Goal: Task Accomplishment & Management: Manage account settings

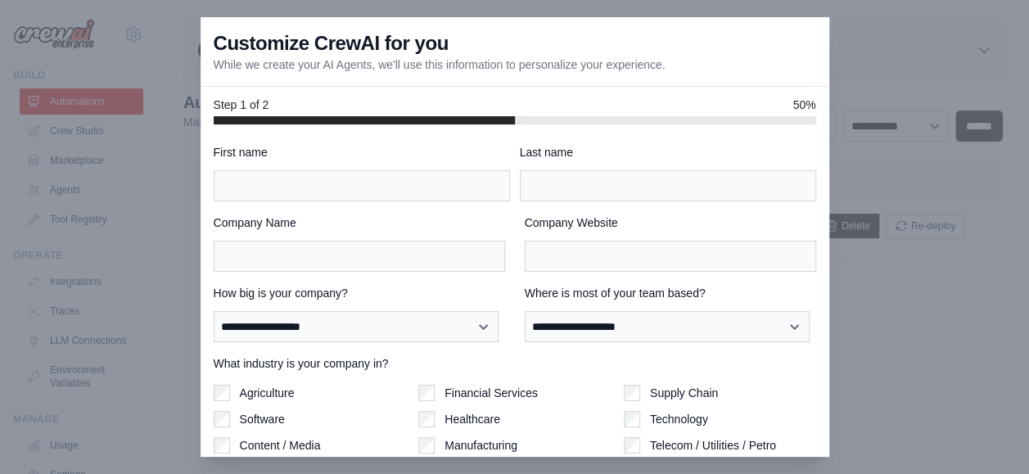
click at [915, 278] on div at bounding box center [514, 237] width 1029 height 474
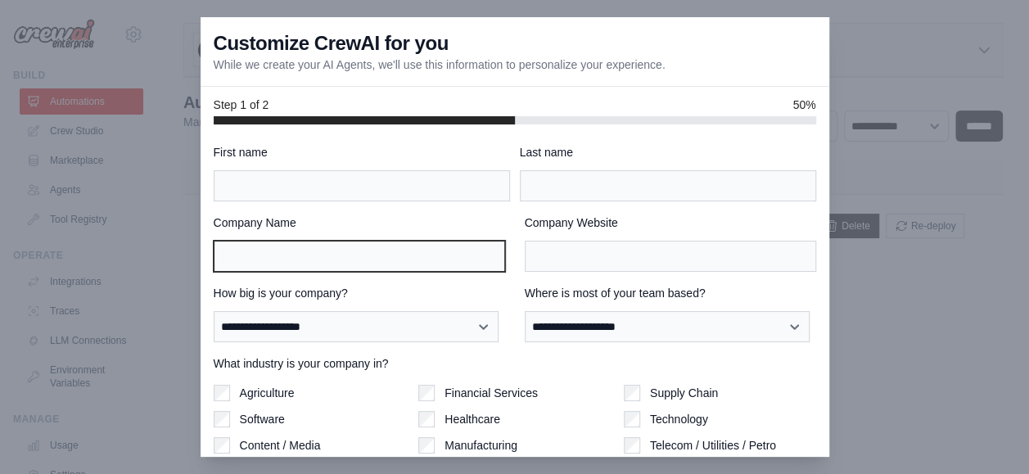
click at [372, 260] on input "Company Name" at bounding box center [359, 256] width 291 height 31
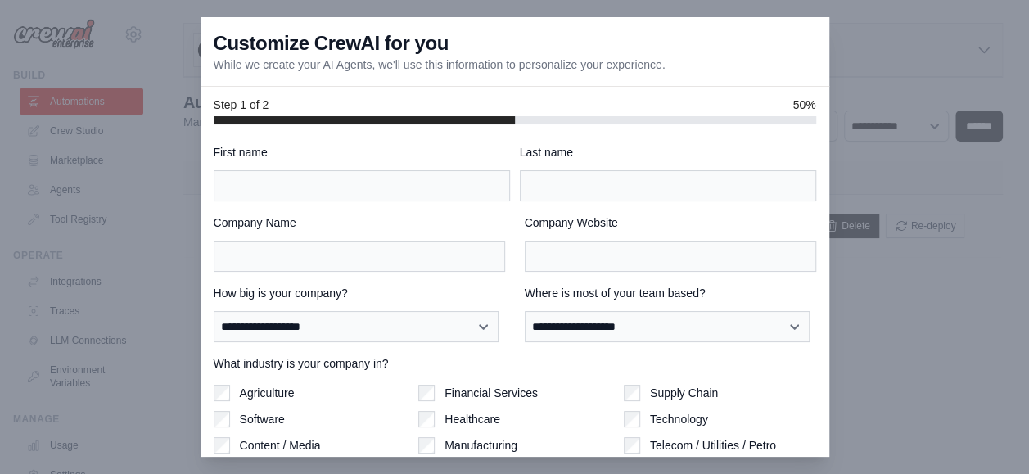
click at [383, 296] on label "How big is your company?" at bounding box center [359, 293] width 291 height 16
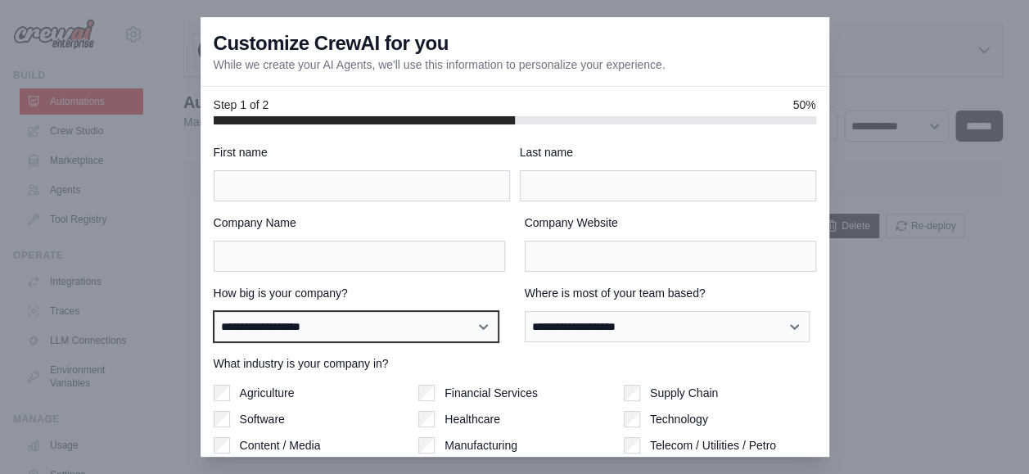
click at [383, 311] on select "**********" at bounding box center [356, 326] width 285 height 30
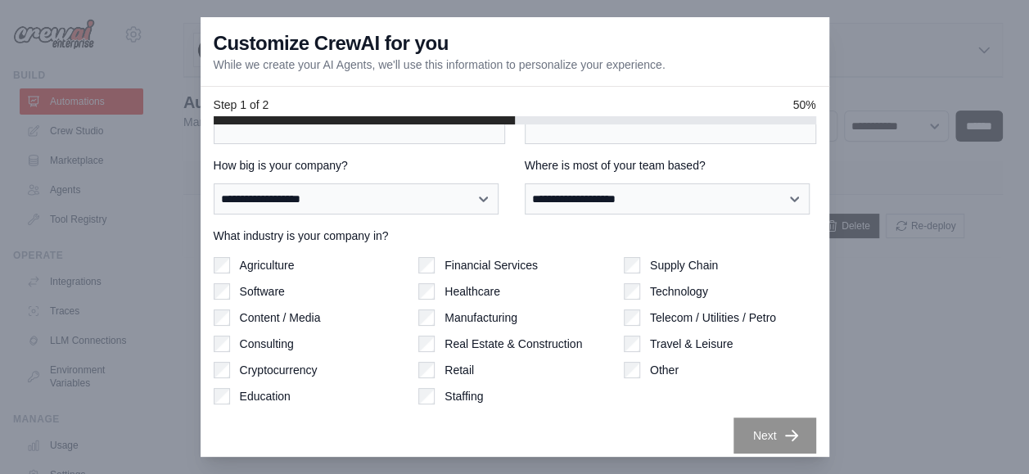
click at [185, 23] on div at bounding box center [514, 237] width 1029 height 474
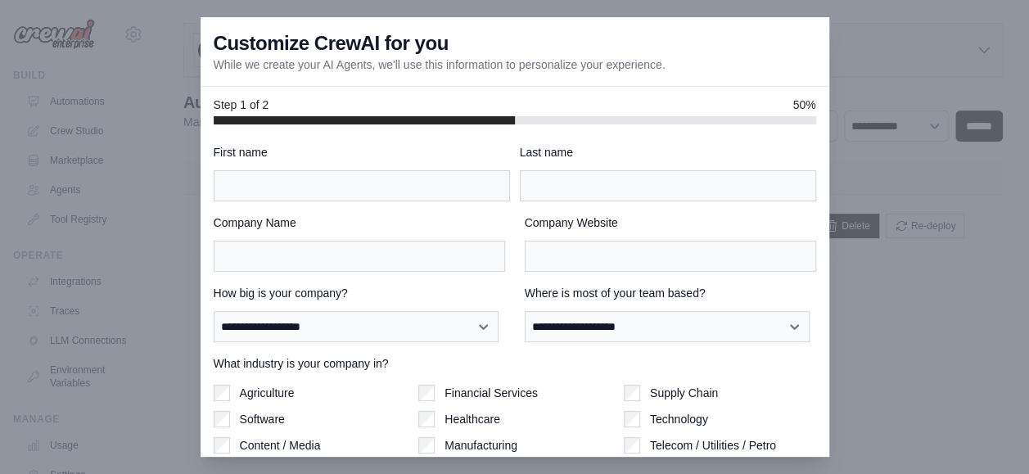
click at [178, 224] on div at bounding box center [514, 237] width 1029 height 474
